Goal: Information Seeking & Learning: Learn about a topic

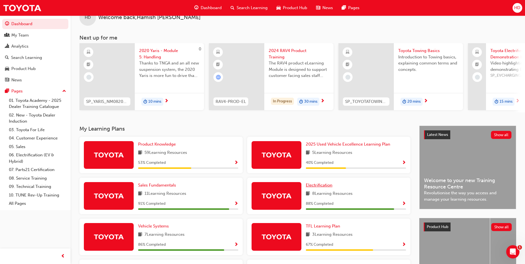
scroll to position [28, 0]
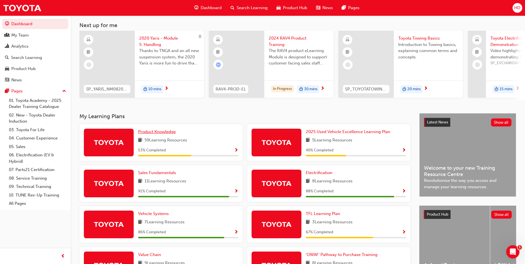
click at [162, 133] on span "Product Knowledge" at bounding box center [157, 131] width 38 height 5
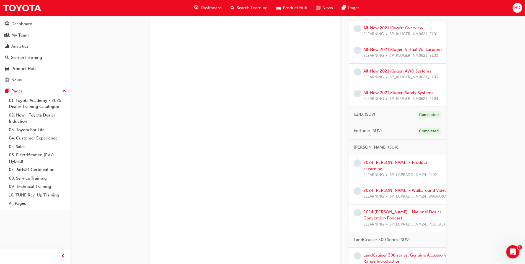
scroll to position [470, 0]
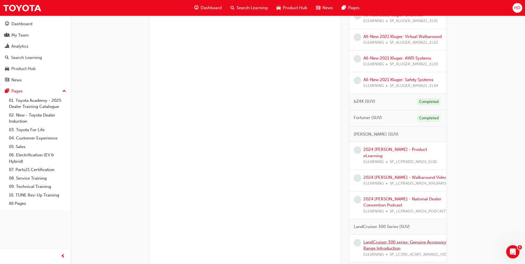
click at [392, 242] on link "LandCruiser 300 series: Genuine Accessory Range Introduction" at bounding box center [404, 245] width 83 height 11
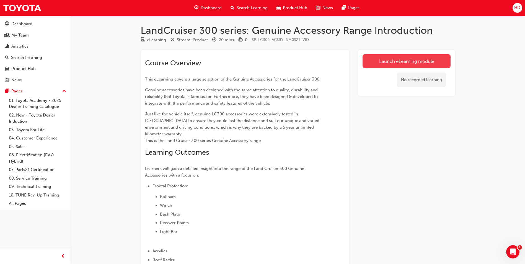
click at [404, 58] on link "Launch eLearning module" at bounding box center [406, 61] width 88 height 14
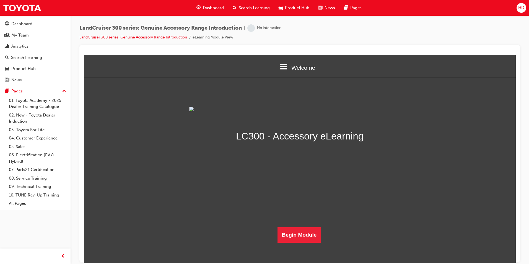
scroll to position [96, 0]
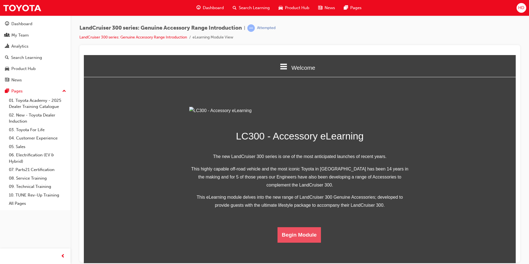
click at [283, 242] on button "Begin Module" at bounding box center [299, 234] width 44 height 15
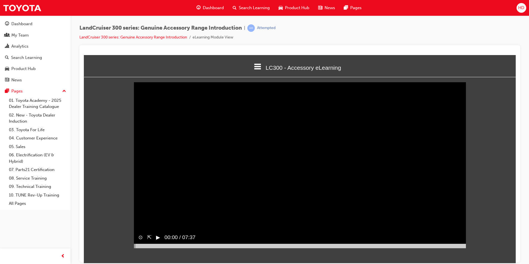
click at [158, 241] on button "▶︎" at bounding box center [158, 237] width 4 height 8
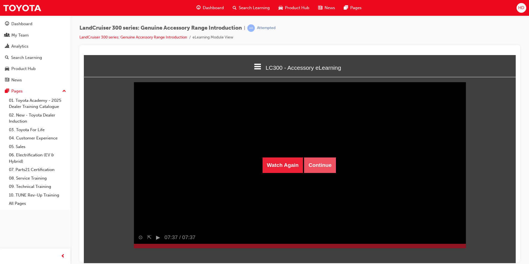
click at [317, 167] on button "Continue" at bounding box center [320, 164] width 32 height 15
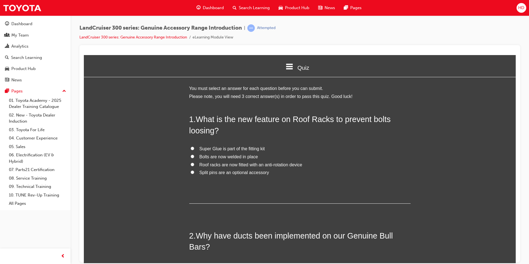
click at [191, 164] on input "Roof racks are now fitted with an anti-rotation device" at bounding box center [193, 164] width 4 height 4
radio input "true"
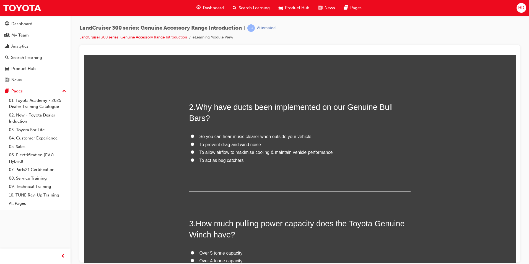
scroll to position [138, 0]
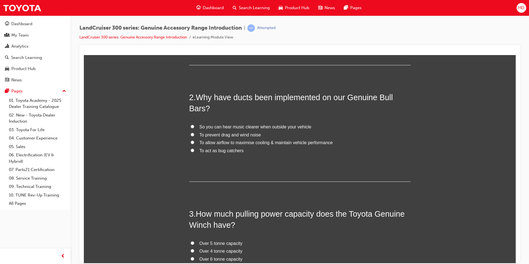
click at [191, 141] on input "To allow airflow to maximise cooling & maintain vehicle performance" at bounding box center [193, 142] width 4 height 4
radio input "true"
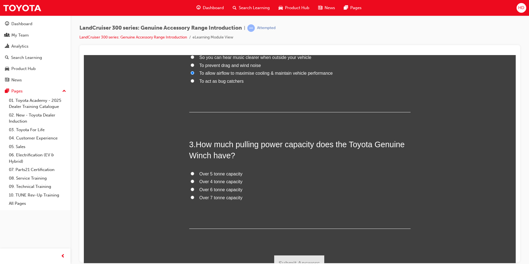
scroll to position [215, 0]
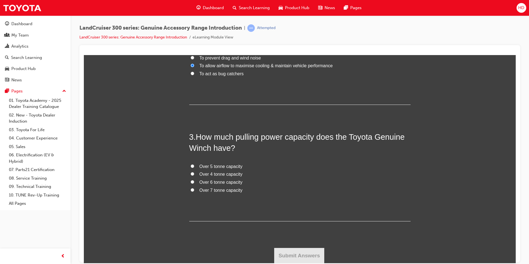
click at [191, 165] on input "Over 5 tonne capacity" at bounding box center [193, 166] width 4 height 4
radio input "true"
click at [303, 256] on button "Submit Answers" at bounding box center [299, 255] width 50 height 15
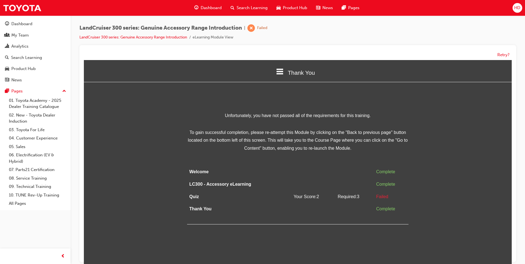
scroll to position [4, 0]
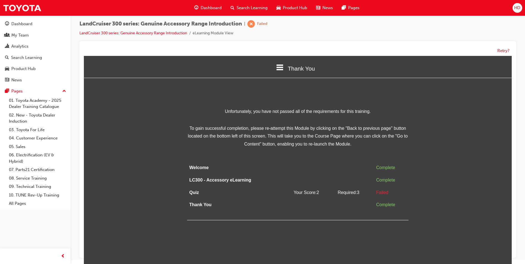
click at [290, 67] on span "Thank You" at bounding box center [301, 68] width 27 height 6
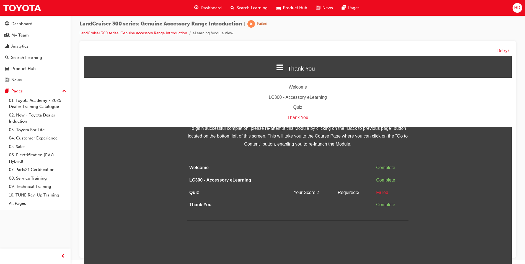
click at [299, 108] on div "Quiz" at bounding box center [298, 107] width 428 height 8
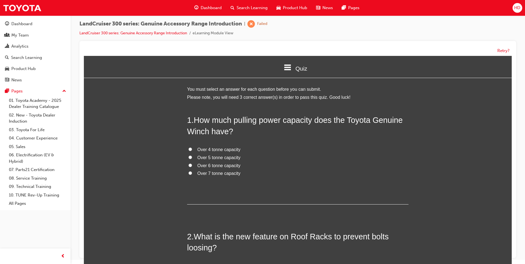
click at [189, 149] on input "Over 4 tonne capacity" at bounding box center [190, 149] width 4 height 4
radio input "true"
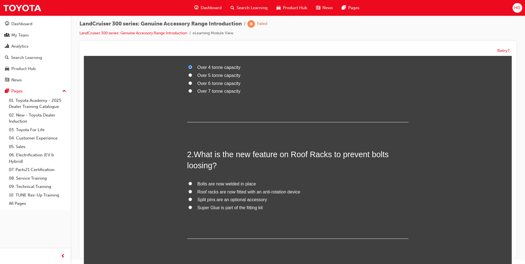
scroll to position [83, 0]
click at [188, 191] on input "Roof racks are now fitted with an anti-rotation device" at bounding box center [190, 191] width 4 height 4
radio input "true"
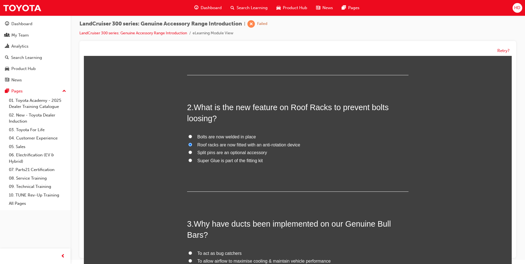
scroll to position [138, 0]
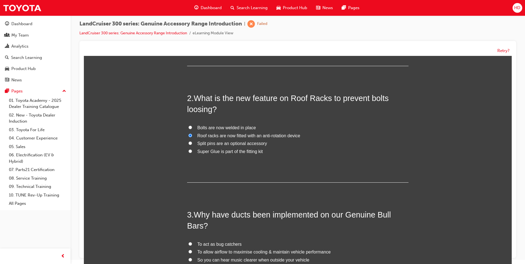
click at [188, 126] on input "Bolts are now welded in place" at bounding box center [190, 128] width 4 height 4
radio input "true"
click at [188, 134] on input "Roof racks are now fitted with an anti-rotation device" at bounding box center [190, 136] width 4 height 4
radio input "true"
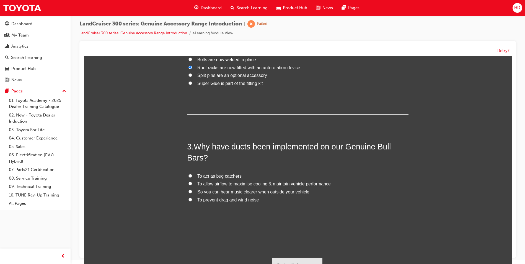
scroll to position [215, 0]
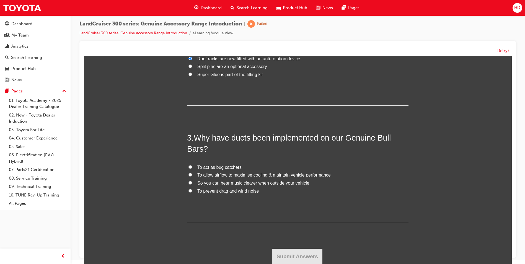
click at [189, 174] on input "To allow airflow to maximise cooling & maintain vehicle performance" at bounding box center [190, 175] width 4 height 4
radio input "true"
click at [291, 250] on button "Submit Answers" at bounding box center [297, 256] width 50 height 15
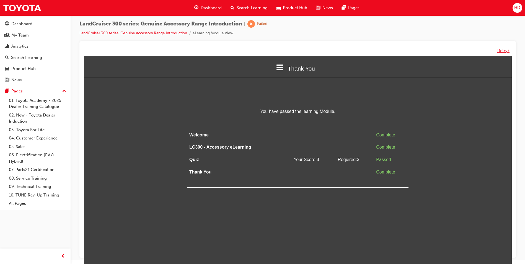
click at [501, 50] on button "Retry?" at bounding box center [503, 51] width 12 height 6
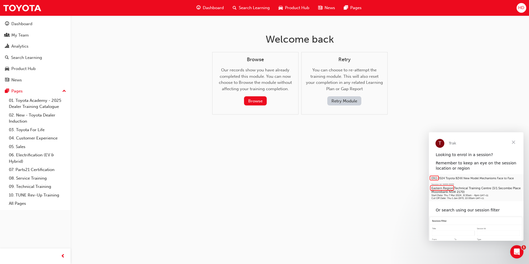
click at [352, 102] on button "Retry Module" at bounding box center [344, 100] width 34 height 9
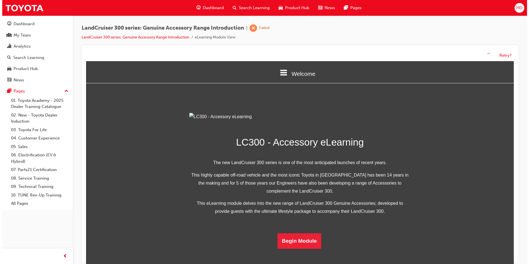
scroll to position [96, 0]
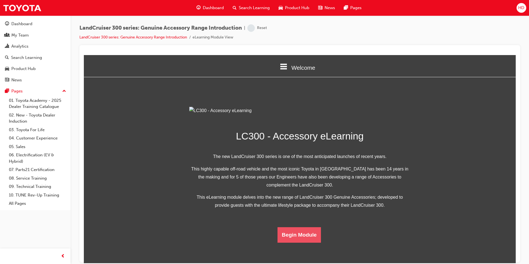
click at [291, 242] on button "Begin Module" at bounding box center [299, 234] width 44 height 15
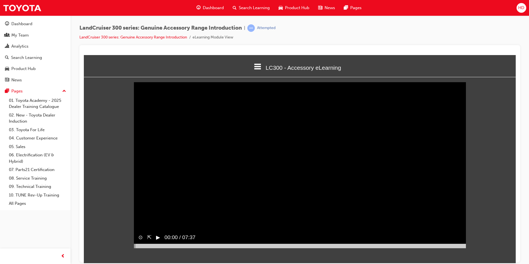
click at [159, 241] on button "▶︎" at bounding box center [158, 237] width 4 height 8
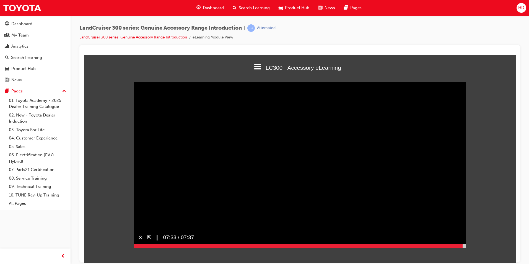
drag, startPoint x: 134, startPoint y: 256, endPoint x: 463, endPoint y: 247, distance: 328.8
click at [463, 247] on div "⊙ ⇱ ‖ 07:33 / 07:37" at bounding box center [300, 239] width 332 height 17
click at [158, 241] on button "▶︎" at bounding box center [158, 237] width 4 height 8
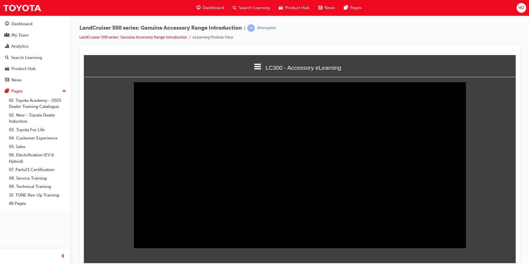
click at [472, 237] on div "Sorry, your browser does not support embedded videos. Download Instead ⊙ ⇱ ‖ 07…" at bounding box center [300, 165] width 432 height 167
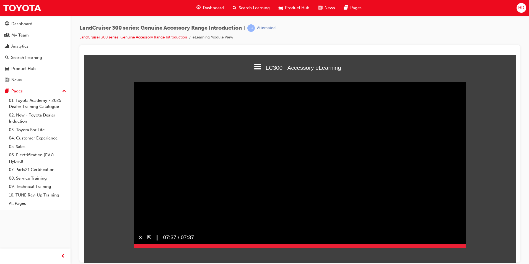
click at [465, 248] on div at bounding box center [300, 245] width 332 height 4
click at [466, 256] on html "LC300 - Accessory eLearning Welcome LC300 - Accessory eLearning Quiz Thank You …" at bounding box center [300, 159] width 432 height 208
click at [156, 241] on button "▶︎" at bounding box center [158, 237] width 4 height 8
click at [142, 241] on button "⊙" at bounding box center [140, 237] width 4 height 8
click at [142, 241] on button "⊗" at bounding box center [140, 237] width 4 height 8
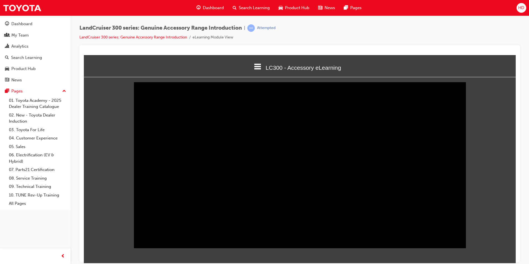
drag, startPoint x: 464, startPoint y: 255, endPoint x: 75, endPoint y: 236, distance: 389.4
click at [84, 236] on html "LC300 - Accessory eLearning Welcome LC300 - Accessory eLearning Quiz Thank You …" at bounding box center [300, 159] width 432 height 208
click at [259, 67] on icon at bounding box center [257, 66] width 7 height 6
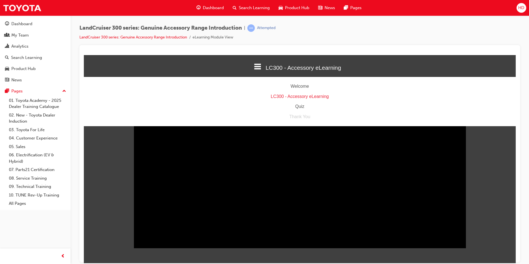
click at [300, 107] on div "Quiz" at bounding box center [300, 106] width 432 height 8
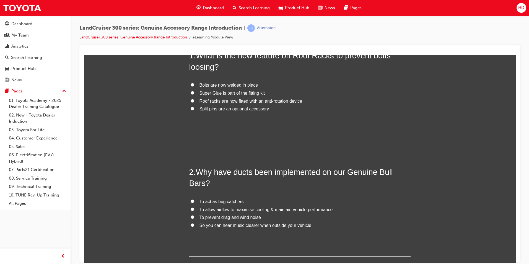
scroll to position [55, 0]
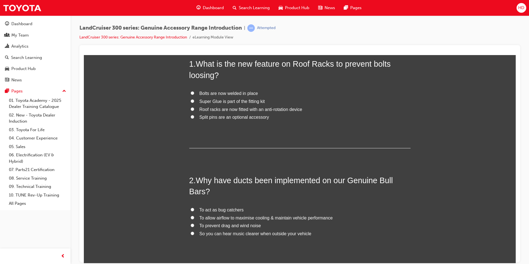
click at [194, 110] on label "Roof racks are now fitted with an anti-rotation device" at bounding box center [299, 109] width 221 height 8
click at [194, 110] on input "Roof racks are now fitted with an anti-rotation device" at bounding box center [193, 109] width 4 height 4
radio input "true"
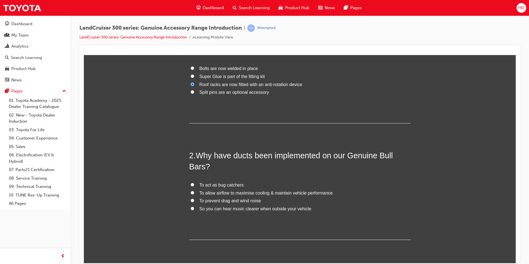
scroll to position [83, 0]
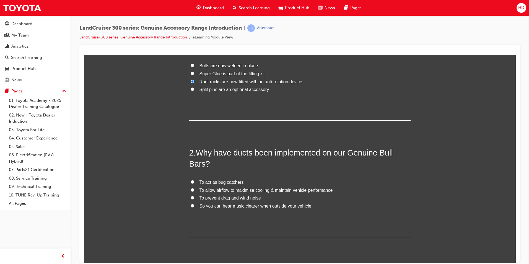
click at [199, 192] on span "To allow airflow to maximise cooling & maintain vehicle performance" at bounding box center [265, 190] width 133 height 5
click at [194, 191] on input "To allow airflow to maximise cooling & maintain vehicle performance" at bounding box center [193, 190] width 4 height 4
radio input "true"
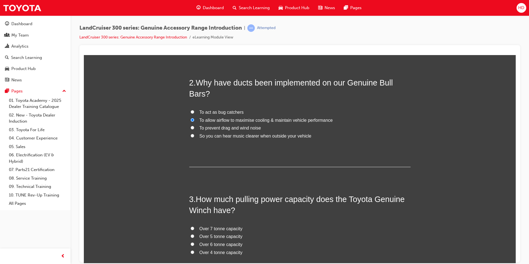
scroll to position [166, 0]
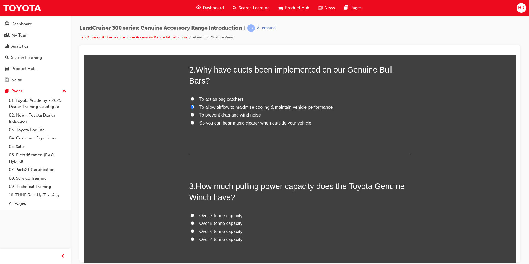
click at [202, 240] on span "Over 4 tonne capacity" at bounding box center [220, 239] width 43 height 5
click at [194, 240] on input "Over 4 tonne capacity" at bounding box center [193, 239] width 4 height 4
radio input "true"
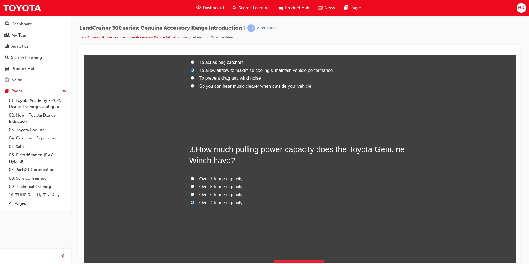
scroll to position [215, 0]
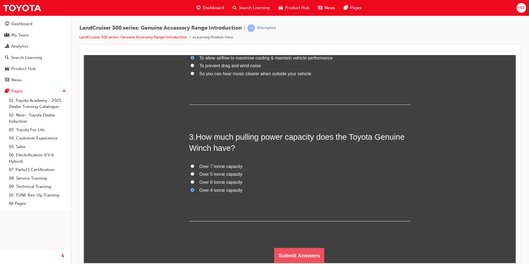
click at [296, 255] on button "Submit Answers" at bounding box center [299, 255] width 50 height 15
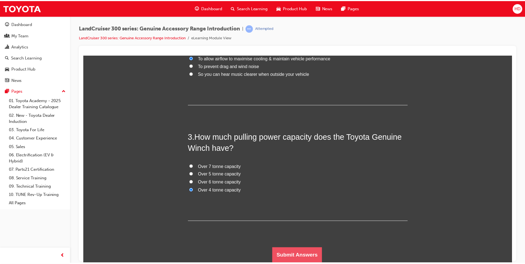
scroll to position [0, 0]
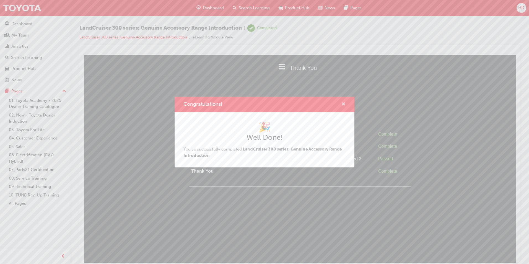
drag, startPoint x: 344, startPoint y: 106, endPoint x: 259, endPoint y: 51, distance: 101.0
click at [344, 106] on span "cross-icon" at bounding box center [343, 104] width 4 height 5
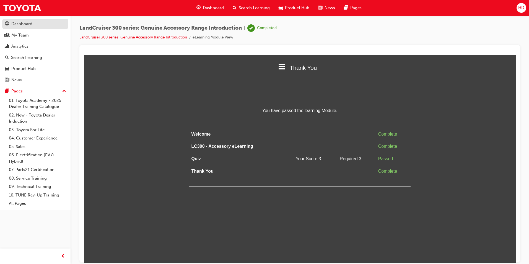
click at [19, 25] on div "Dashboard" at bounding box center [21, 24] width 21 height 6
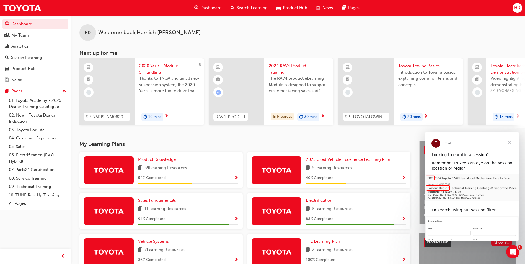
click at [510, 143] on span "Close" at bounding box center [509, 142] width 20 height 20
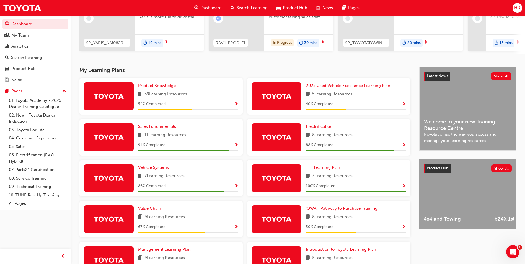
scroll to position [90, 0]
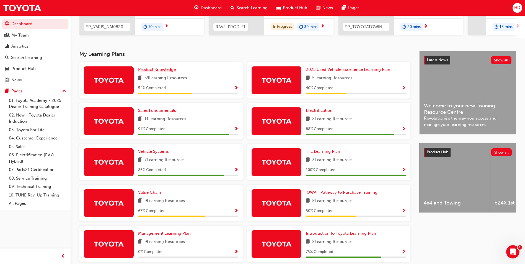
click at [151, 71] on span "Product Knowledge" at bounding box center [157, 69] width 38 height 5
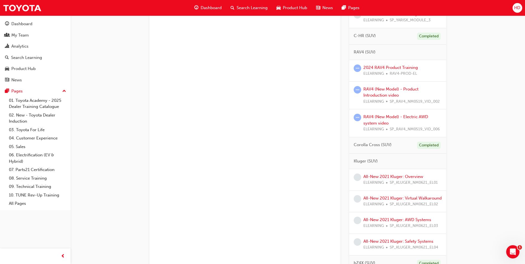
scroll to position [304, 0]
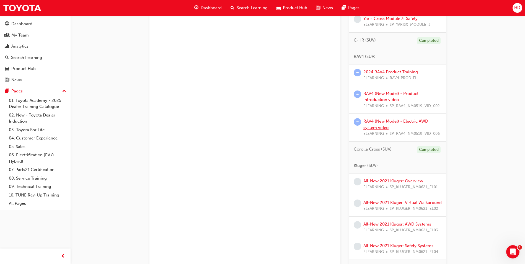
click at [371, 121] on link "RAV4 (New Model) - Electric AWD system video" at bounding box center [395, 124] width 65 height 11
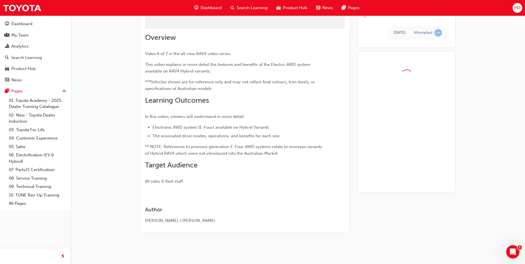
scroll to position [25, 0]
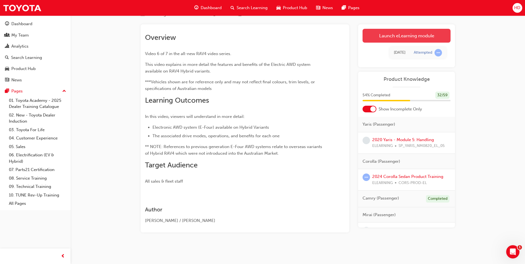
click at [409, 37] on link "Launch eLearning module" at bounding box center [406, 36] width 88 height 14
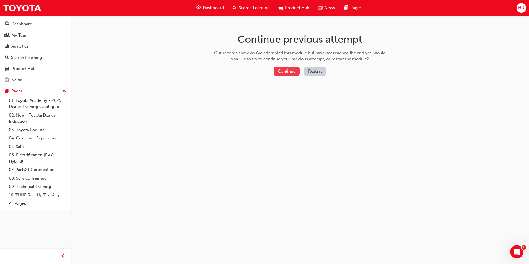
click at [285, 69] on button "Continue" at bounding box center [287, 71] width 26 height 9
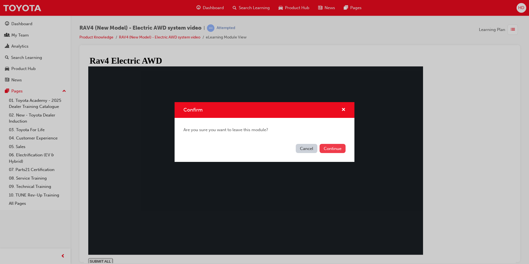
click at [339, 148] on button "Continue" at bounding box center [333, 148] width 26 height 9
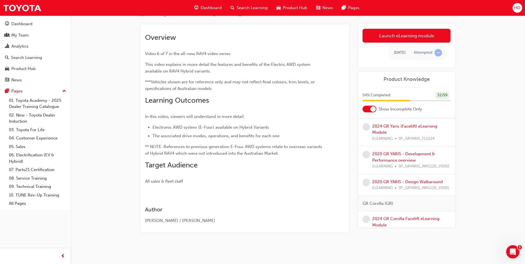
scroll to position [830, 0]
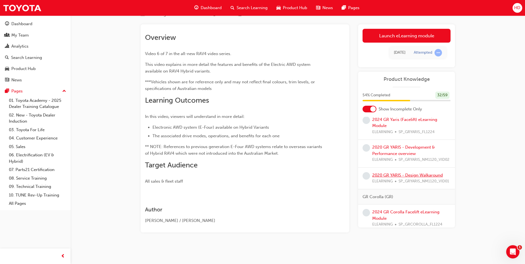
click at [407, 178] on link "2020 GR YARIS - Design Walkaround" at bounding box center [407, 175] width 71 height 5
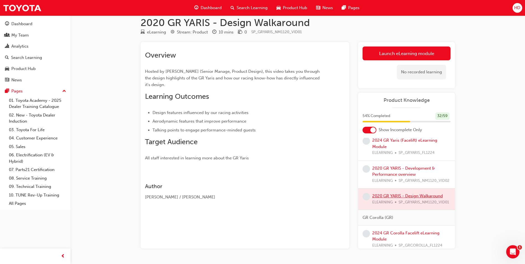
scroll to position [24, 0]
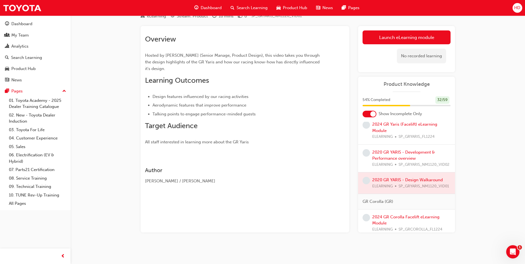
click at [401, 38] on link "Launch eLearning module" at bounding box center [406, 37] width 88 height 14
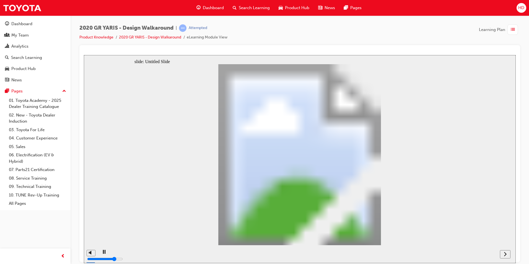
drag, startPoint x: 385, startPoint y: 115, endPoint x: 357, endPoint y: 133, distance: 33.4
click at [99, 252] on div "play/pause" at bounding box center [103, 254] width 9 height 9
click at [103, 253] on icon "play/pause" at bounding box center [104, 252] width 3 height 4
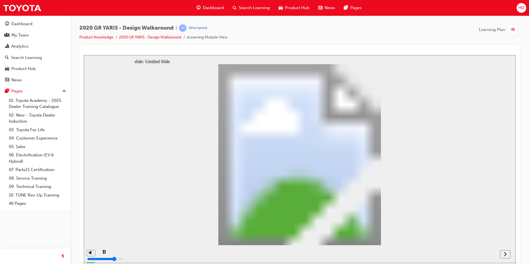
click at [506, 256] on icon "next" at bounding box center [505, 253] width 3 height 5
click at [506, 251] on icon "next" at bounding box center [505, 253] width 3 height 5
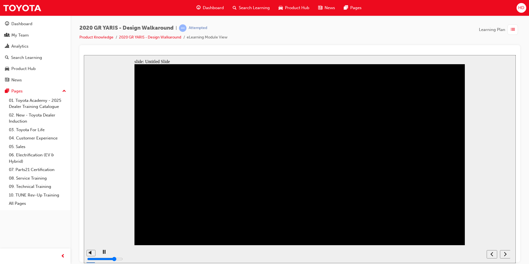
click at [504, 255] on icon "next" at bounding box center [505, 253] width 3 height 5
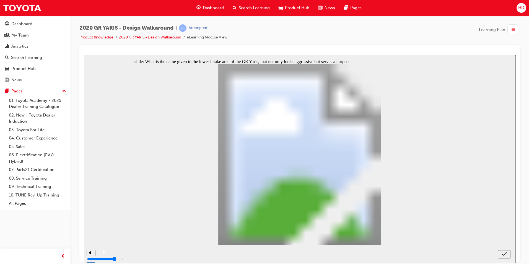
radio input "true"
click at [503, 255] on icon "submit" at bounding box center [504, 253] width 5 height 5
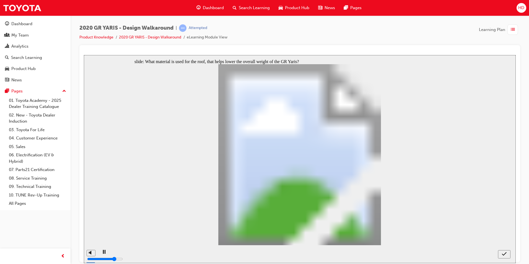
radio input "true"
click at [501, 253] on div "submit" at bounding box center [504, 254] width 8 height 6
click at [505, 254] on icon "submit" at bounding box center [504, 254] width 5 height 4
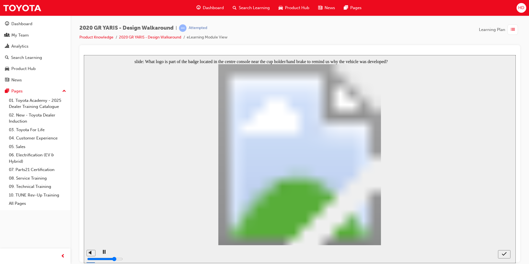
radio input "false"
radio input "true"
click at [502, 251] on icon "submit" at bounding box center [504, 253] width 5 height 5
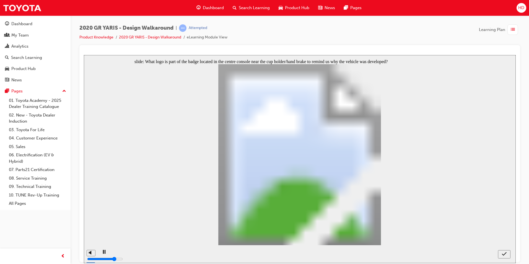
click at [502, 255] on icon "submit" at bounding box center [504, 253] width 5 height 5
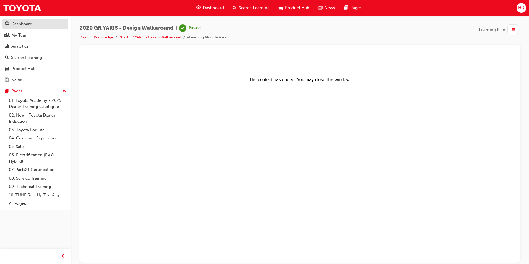
click at [12, 25] on div "Dashboard" at bounding box center [21, 24] width 21 height 6
